Goal: Find specific page/section

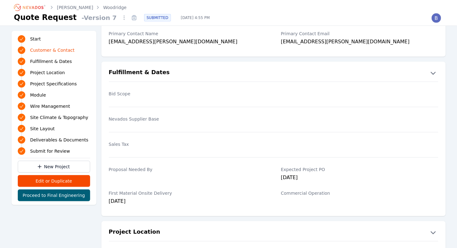
scroll to position [120, 0]
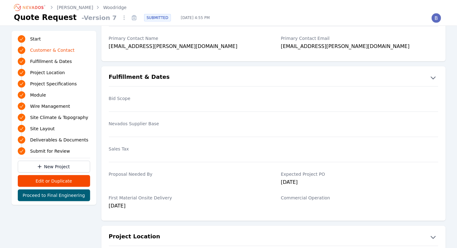
click at [35, 5] on icon "Breadcrumb" at bounding box center [30, 7] width 34 height 10
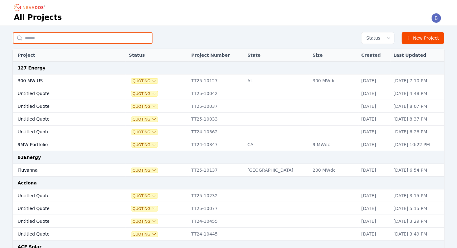
click at [99, 39] on input "text" at bounding box center [83, 37] width 140 height 11
type input "******"
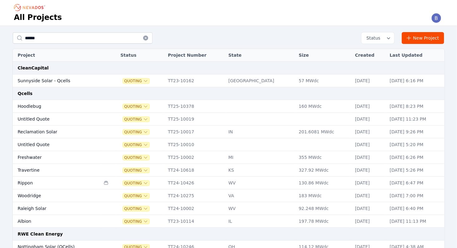
click at [30, 193] on td "Woodridge" at bounding box center [57, 196] width 88 height 13
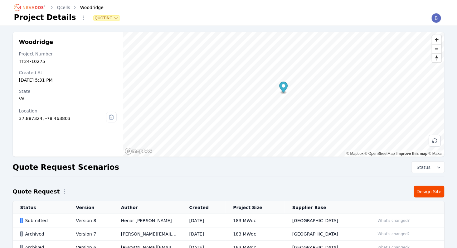
click at [27, 6] on icon "Breadcrumb" at bounding box center [30, 7] width 34 height 10
